Goal: Find specific page/section: Find specific page/section

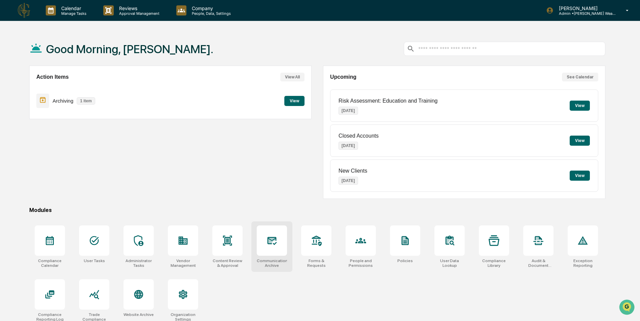
click at [271, 250] on div at bounding box center [272, 240] width 30 height 30
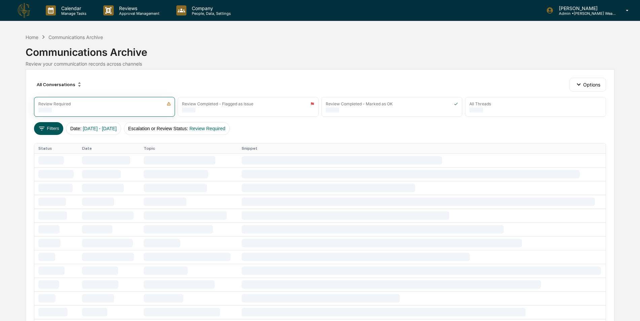
click at [48, 130] on button "Filters" at bounding box center [48, 128] width 29 height 13
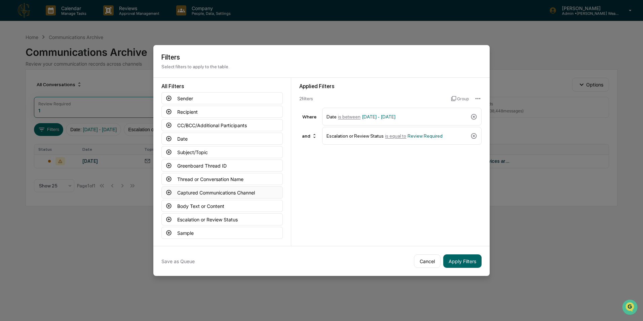
click at [196, 191] on button "Captured Communications Channel" at bounding box center [221, 192] width 121 height 12
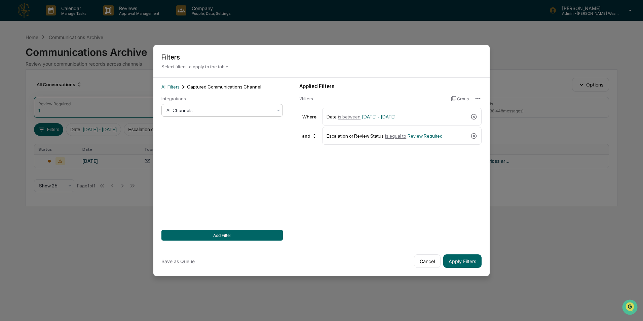
click at [238, 110] on div at bounding box center [219, 110] width 106 height 7
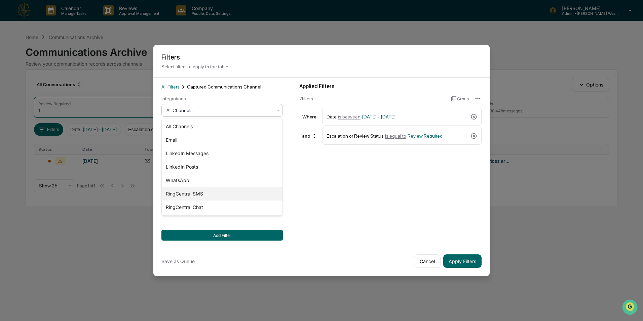
click at [197, 194] on div "RingCentral SMS" at bounding box center [222, 193] width 121 height 13
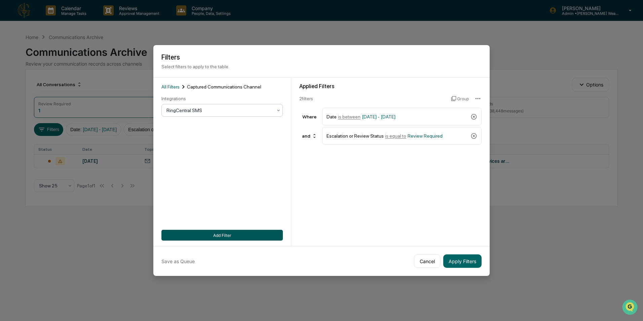
click at [228, 234] on button "Add Filter" at bounding box center [221, 235] width 121 height 11
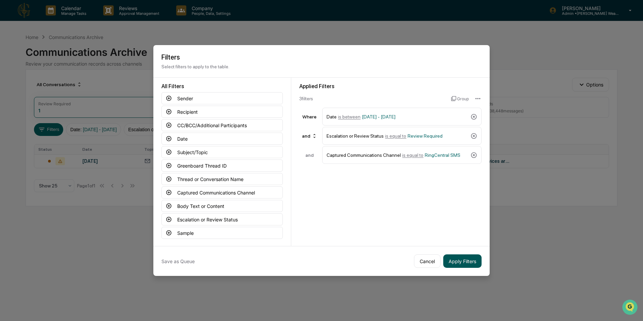
click at [456, 258] on button "Apply Filters" at bounding box center [462, 260] width 38 height 13
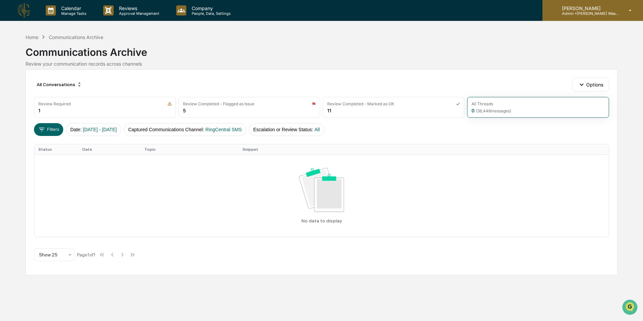
click at [579, 18] on div "Caroline Iannucci Admin • Guerra Wealth Advisors" at bounding box center [592, 10] width 101 height 21
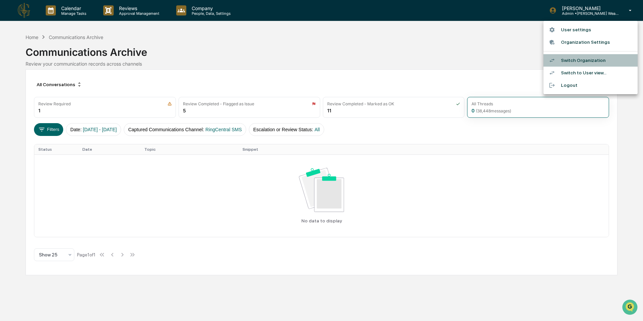
click at [576, 59] on li "Switch Organization" at bounding box center [590, 60] width 94 height 12
